Goal: Information Seeking & Learning: Learn about a topic

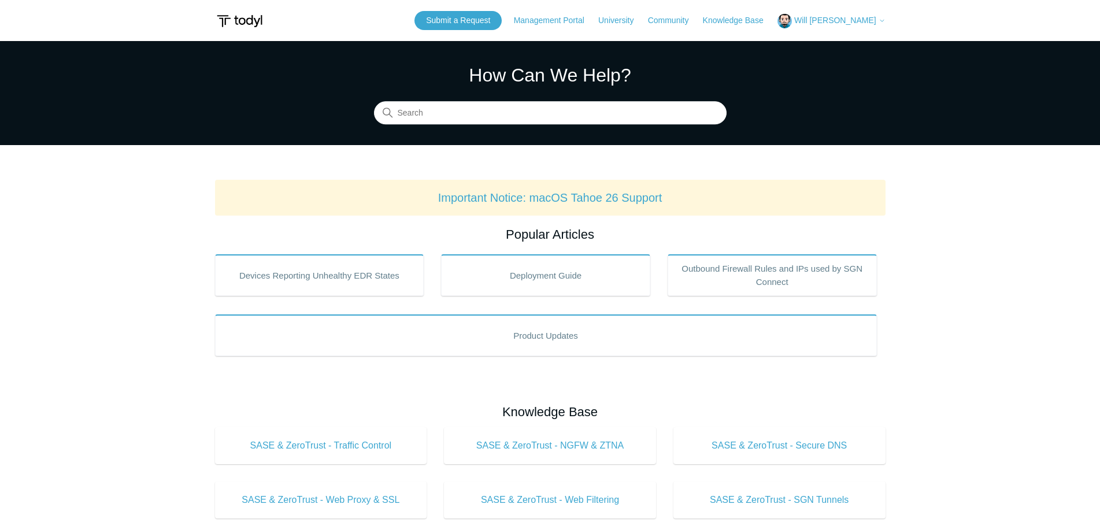
click at [457, 98] on div "How Can We Help? Search" at bounding box center [550, 92] width 353 height 63
click at [553, 201] on link "Important Notice: macOS Tahoe 26 Support" at bounding box center [550, 197] width 224 height 13
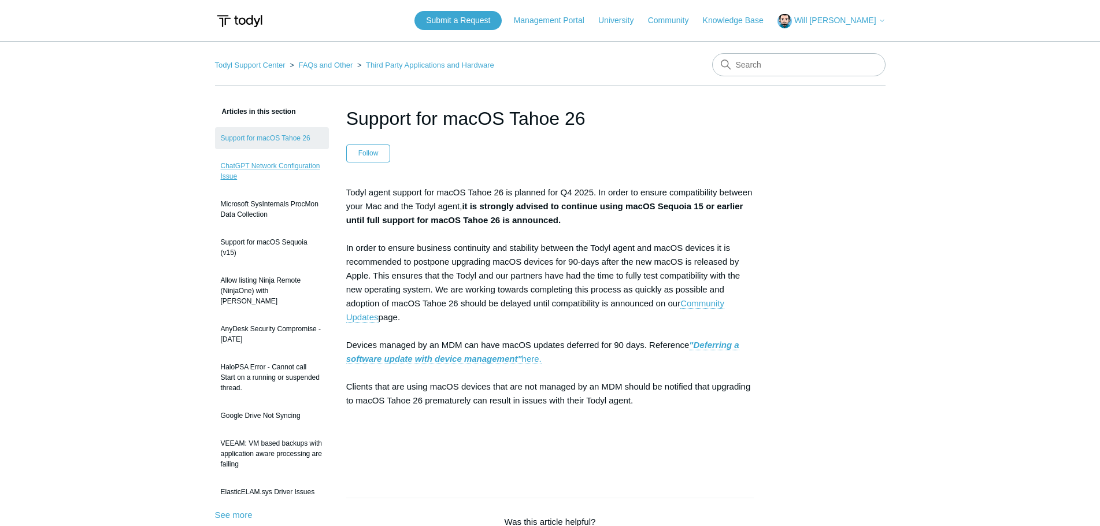
click at [289, 169] on link "ChatGPT Network Configuration Issue" at bounding box center [272, 171] width 114 height 32
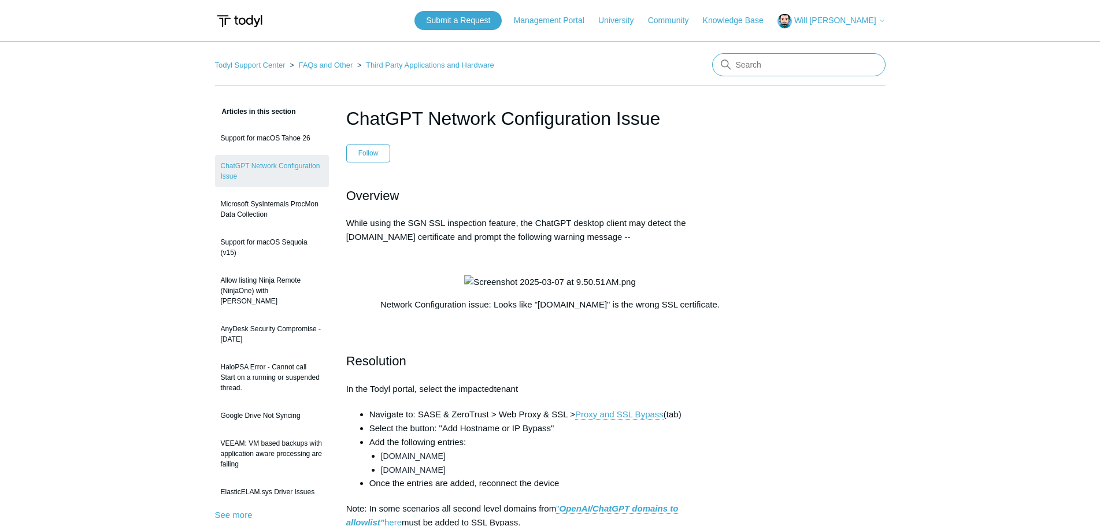
click at [737, 63] on input "Search" at bounding box center [798, 64] width 173 height 23
type input "browser location"
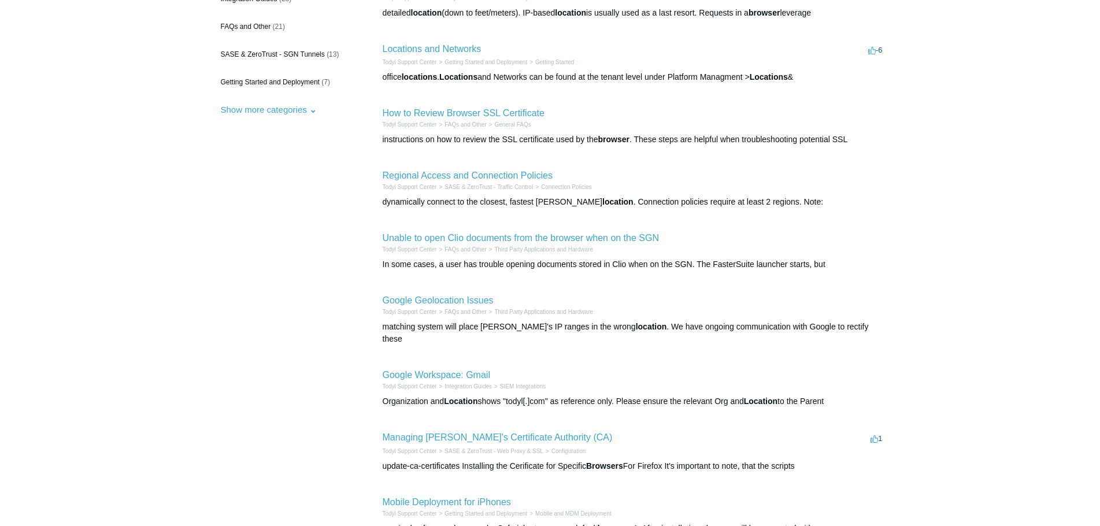
scroll to position [173, 0]
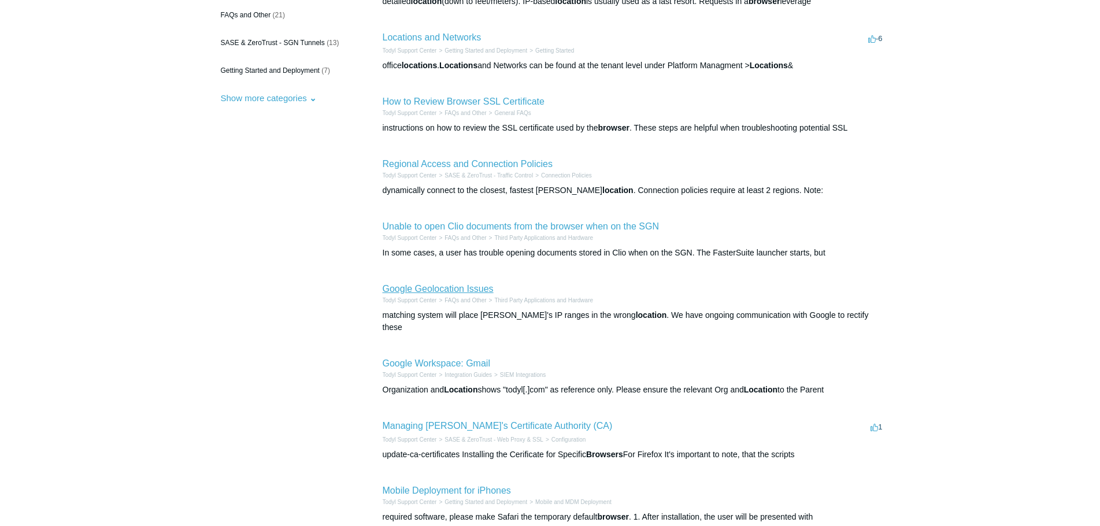
click at [456, 287] on link "Google Geolocation Issues" at bounding box center [438, 289] width 111 height 10
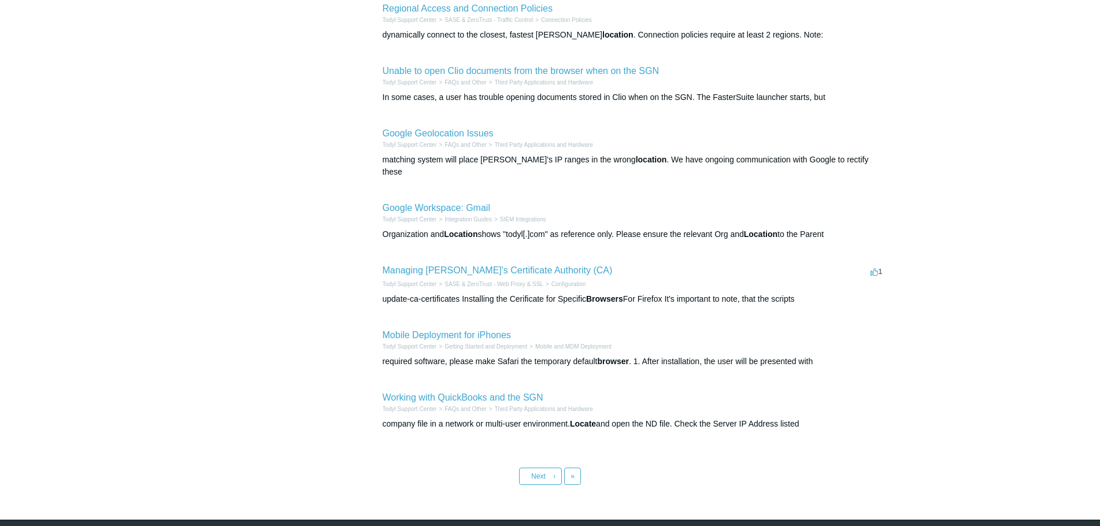
scroll to position [347, 0]
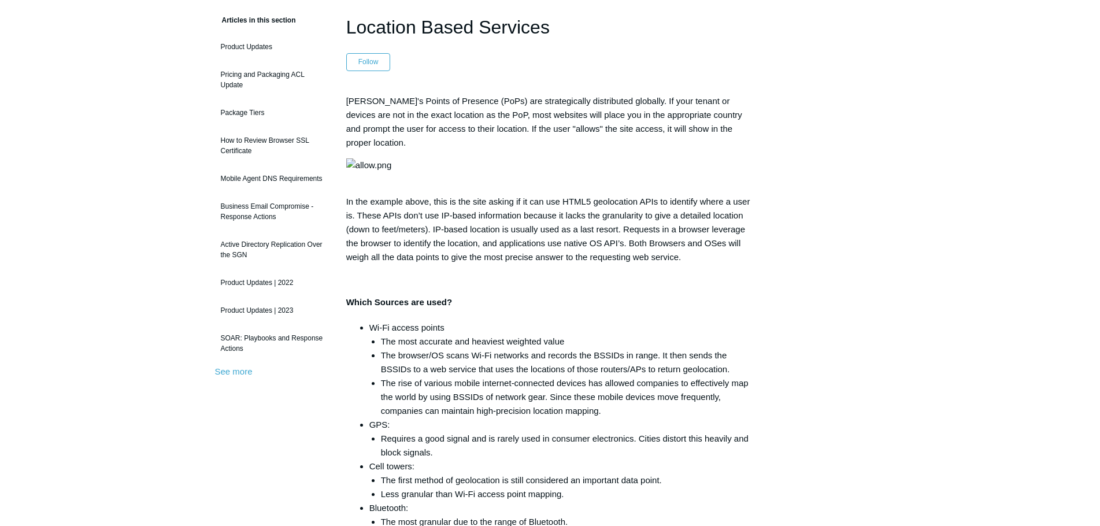
scroll to position [58, 0]
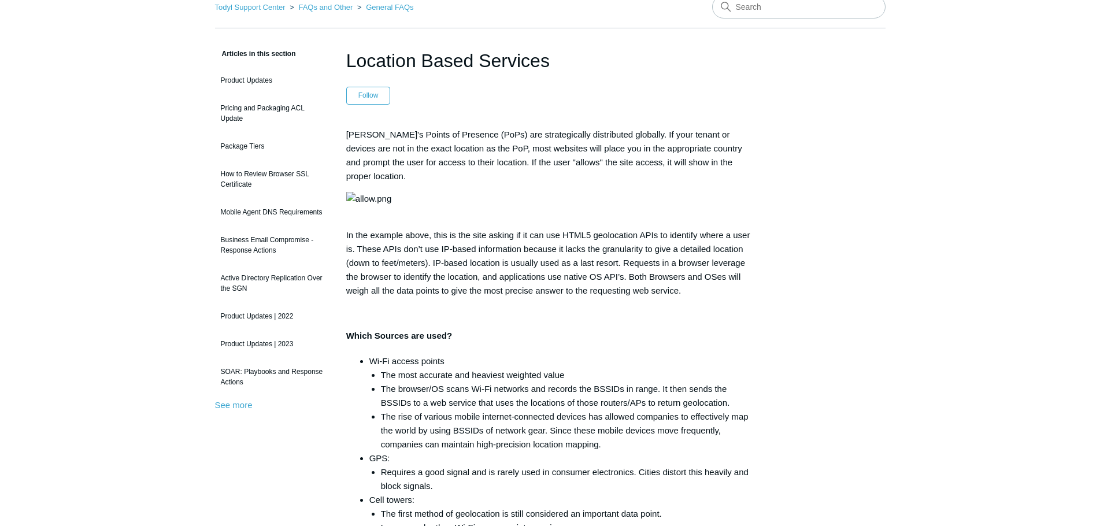
click at [392, 206] on img at bounding box center [369, 199] width 46 height 14
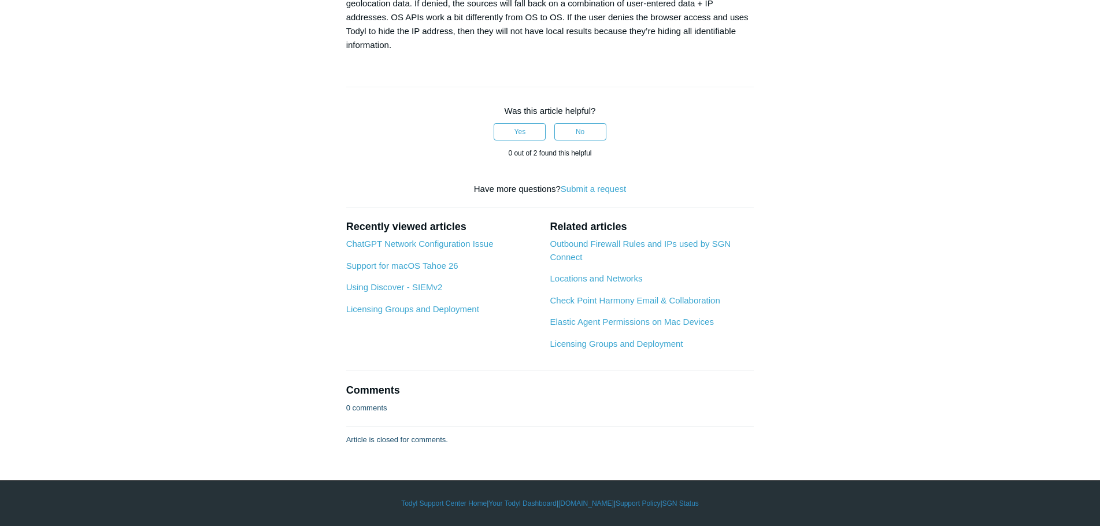
scroll to position [1041, 0]
click at [611, 305] on link "Check Point Harmony Email & Collaboration" at bounding box center [635, 300] width 170 height 10
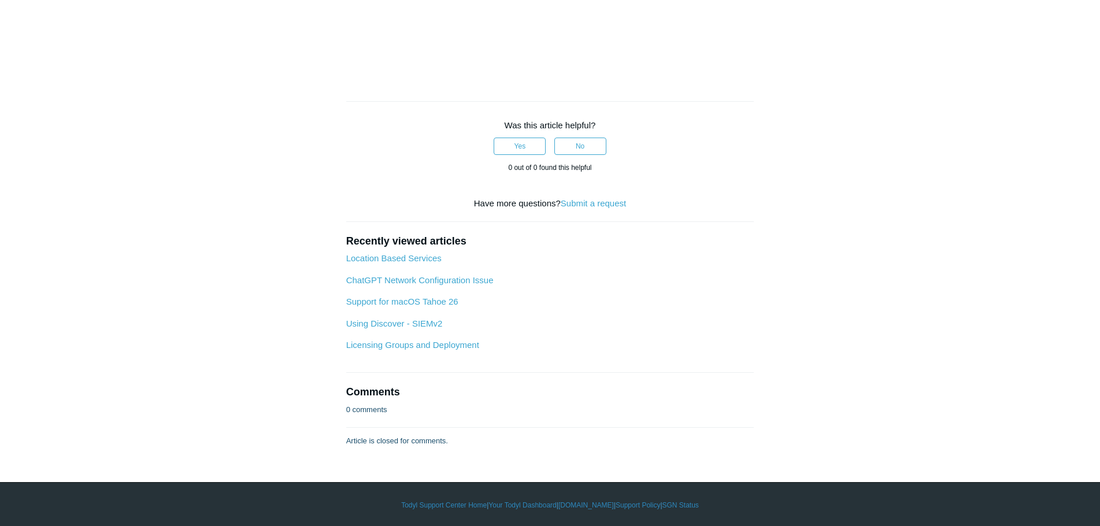
scroll to position [752, 0]
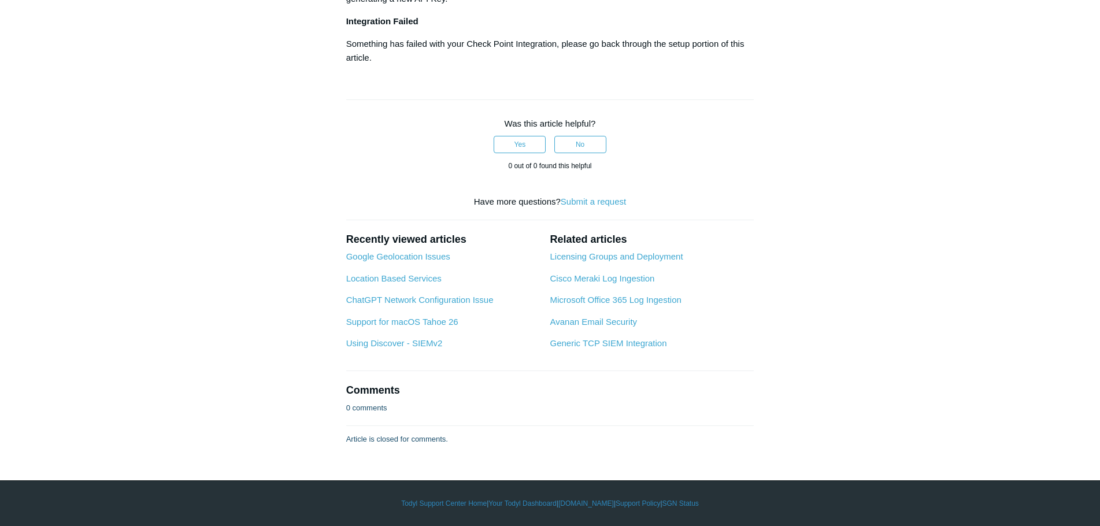
scroll to position [2561, 0]
